Goal: Task Accomplishment & Management: Manage account settings

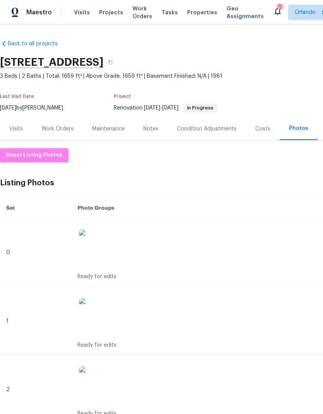
scroll to position [0, 0]
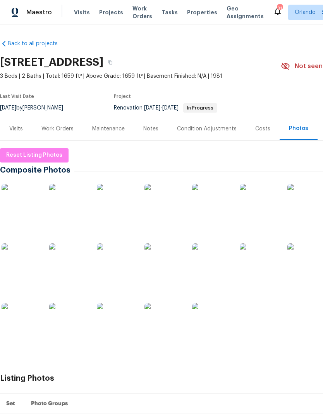
click at [219, 207] on img at bounding box center [211, 203] width 39 height 39
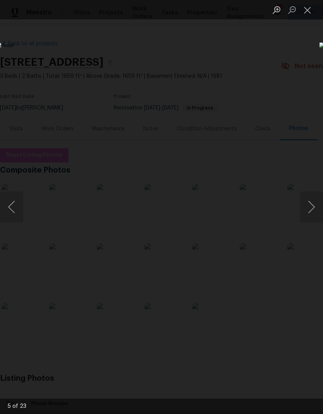
click at [282, 54] on div "Lightbox" at bounding box center [161, 207] width 323 height 414
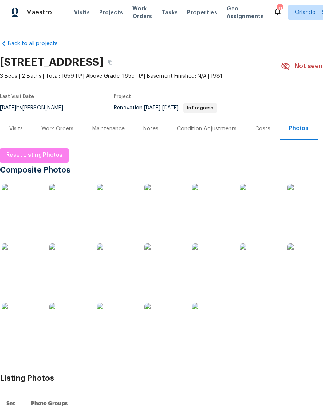
click at [63, 128] on div "Work Orders" at bounding box center [57, 129] width 32 height 8
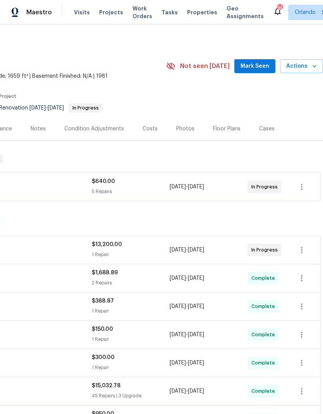
scroll to position [0, 114]
click at [257, 65] on span "Mark Seen" at bounding box center [254, 67] width 29 height 10
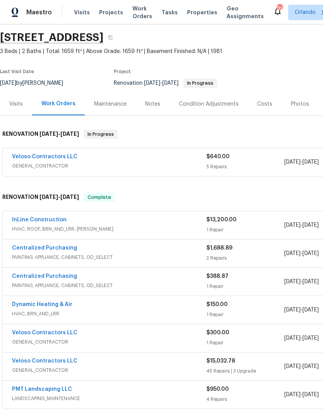
scroll to position [25, 0]
click at [155, 102] on div "Notes" at bounding box center [152, 104] width 15 height 8
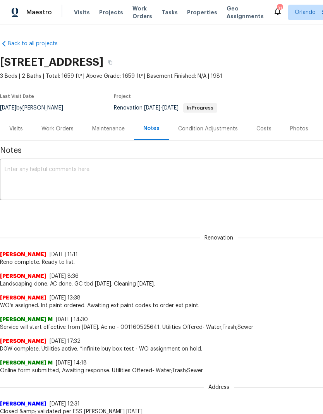
click at [175, 176] on textarea at bounding box center [219, 180] width 428 height 27
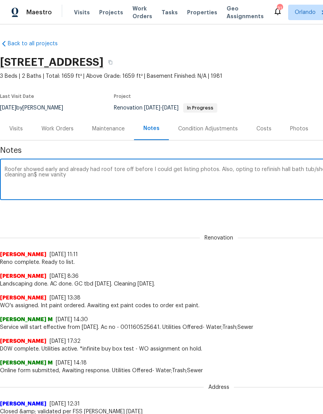
click at [39, 174] on textarea "Roofer showed early and already had roof tore off before I could get listing ph…" at bounding box center [219, 180] width 428 height 27
click at [115, 175] on textarea "Roofer showed early and already had roof tore off before I could get listing ph…" at bounding box center [219, 180] width 428 height 27
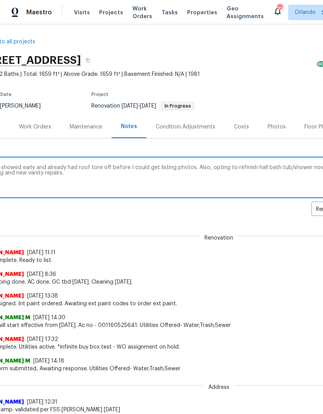
scroll to position [3, 63]
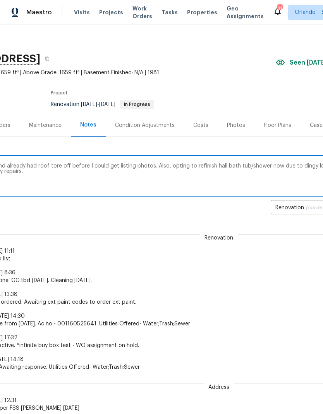
click at [274, 164] on textarea "Roofer showed early and already had roof tore off before I could get listing ph…" at bounding box center [156, 176] width 428 height 27
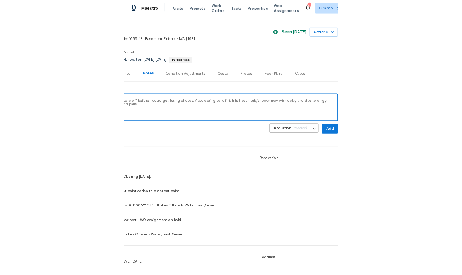
scroll to position [19, 114]
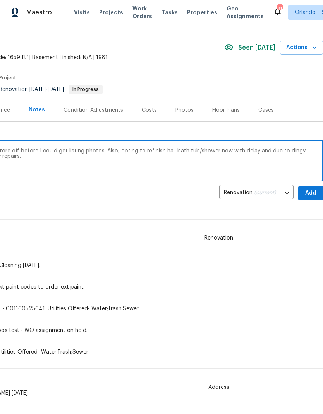
type textarea "Roofer showed early and already had roof tore off before I could get listing ph…"
click at [313, 192] on span "Add" at bounding box center [310, 193] width 12 height 10
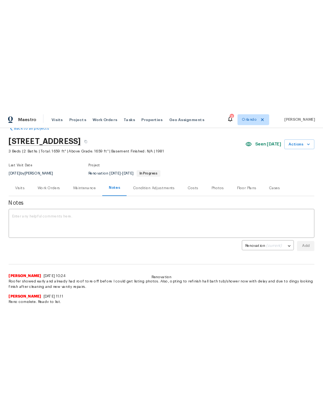
scroll to position [19, 0]
